Goal: Transaction & Acquisition: Purchase product/service

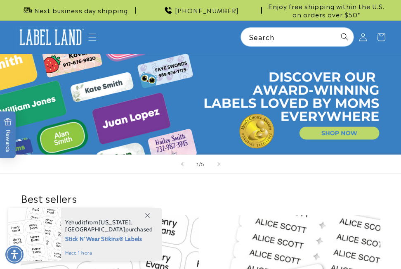
click at [148, 214] on icon at bounding box center [147, 215] width 5 height 5
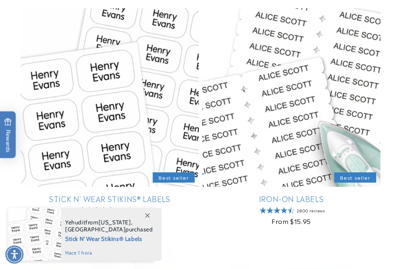
click at [152, 194] on link "Stick N' Wear Stikins® Labels" at bounding box center [110, 198] width 178 height 9
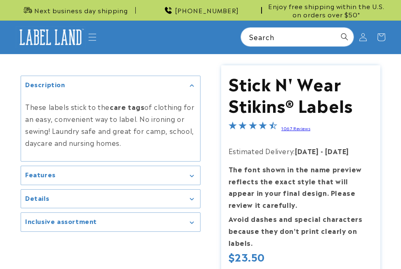
scroll to position [248, 0]
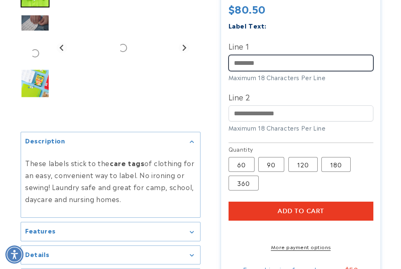
click at [257, 66] on input "Line 1" at bounding box center [301, 63] width 145 height 16
type input "***"
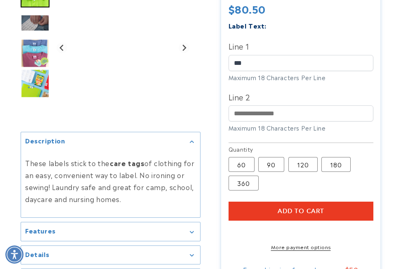
click at [258, 122] on div "Line 2 Maximum 18 Characters Per Line" at bounding box center [301, 111] width 145 height 42
